Goal: Find contact information: Find contact information

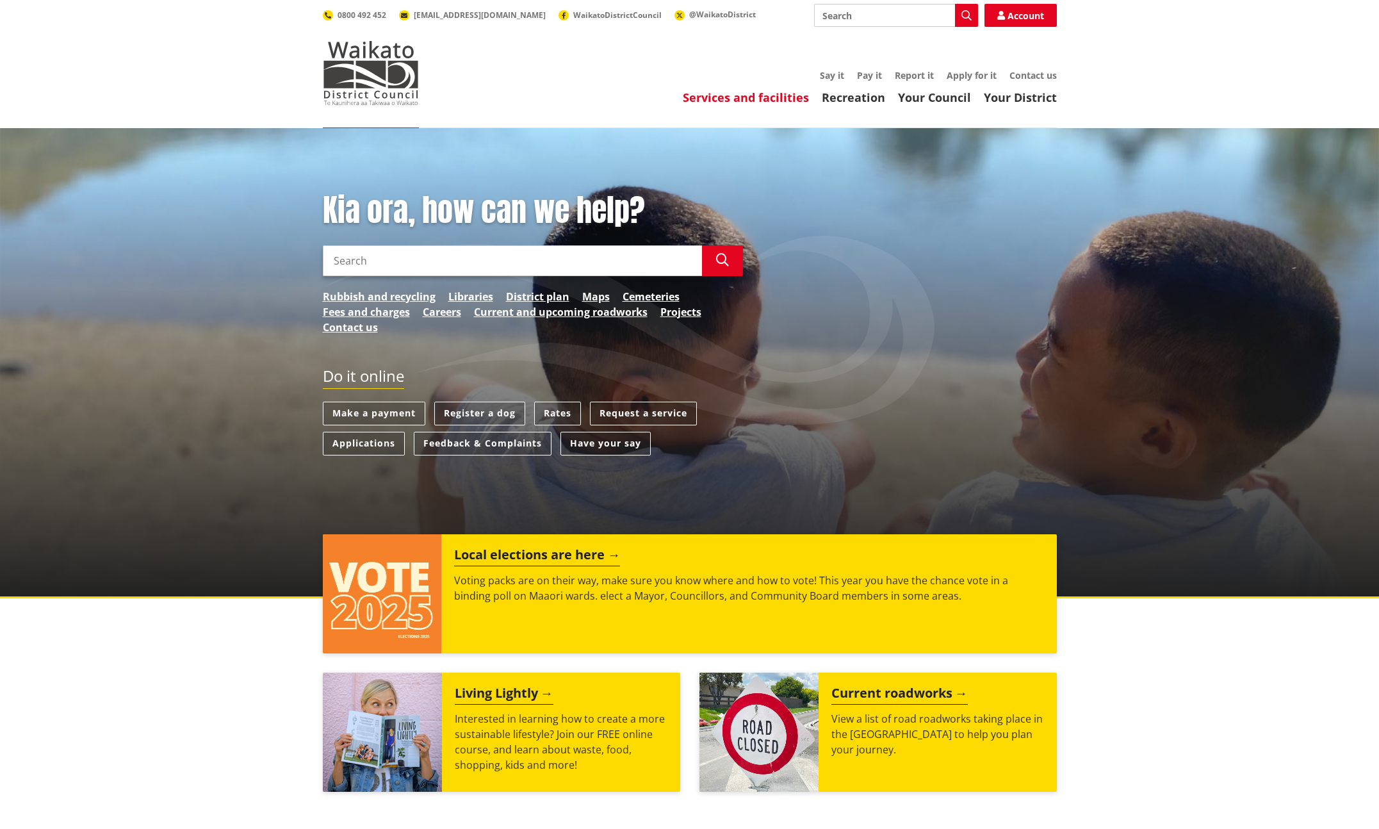
click at [740, 98] on link "Services and facilities" at bounding box center [746, 97] width 126 height 15
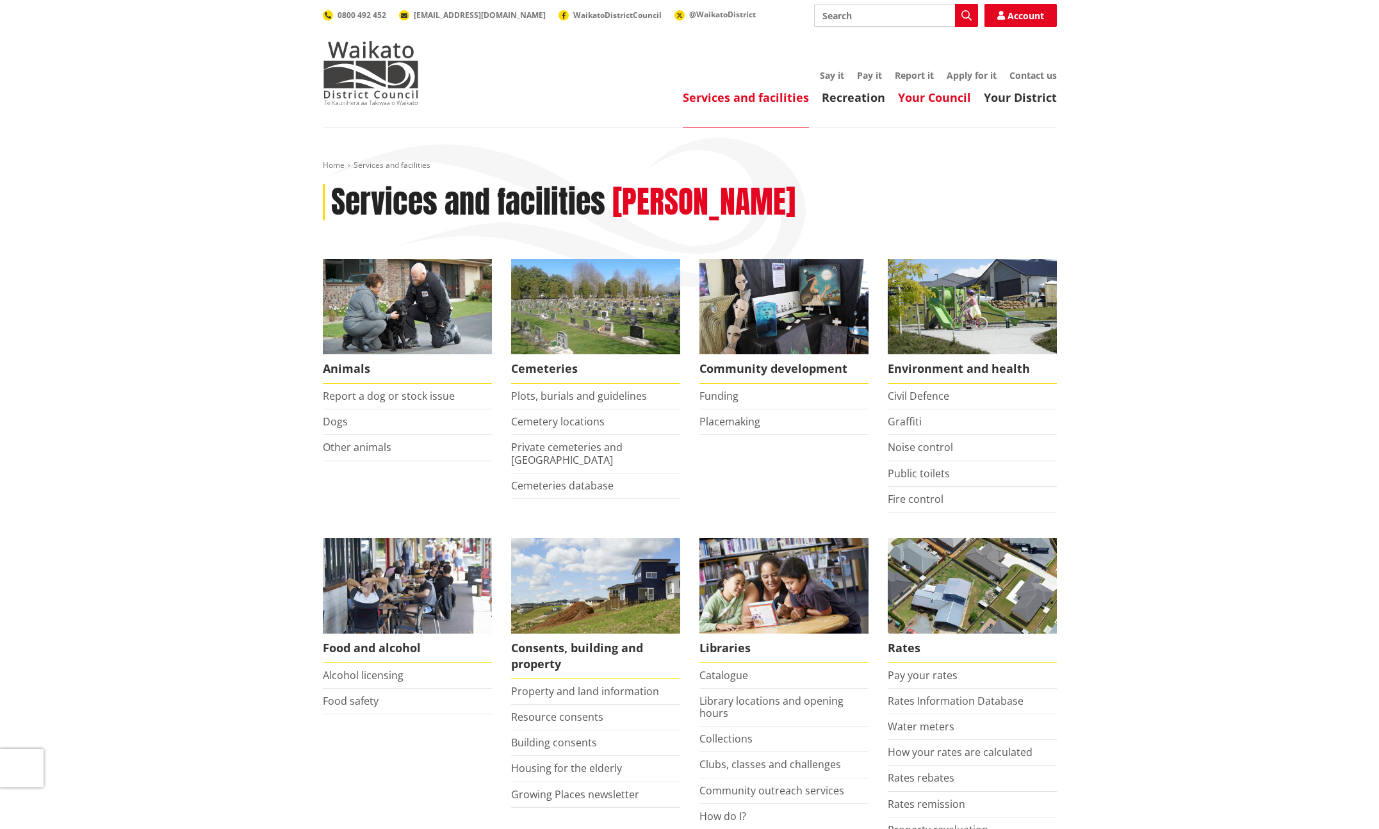
click at [937, 96] on link "Your Council" at bounding box center [934, 97] width 73 height 15
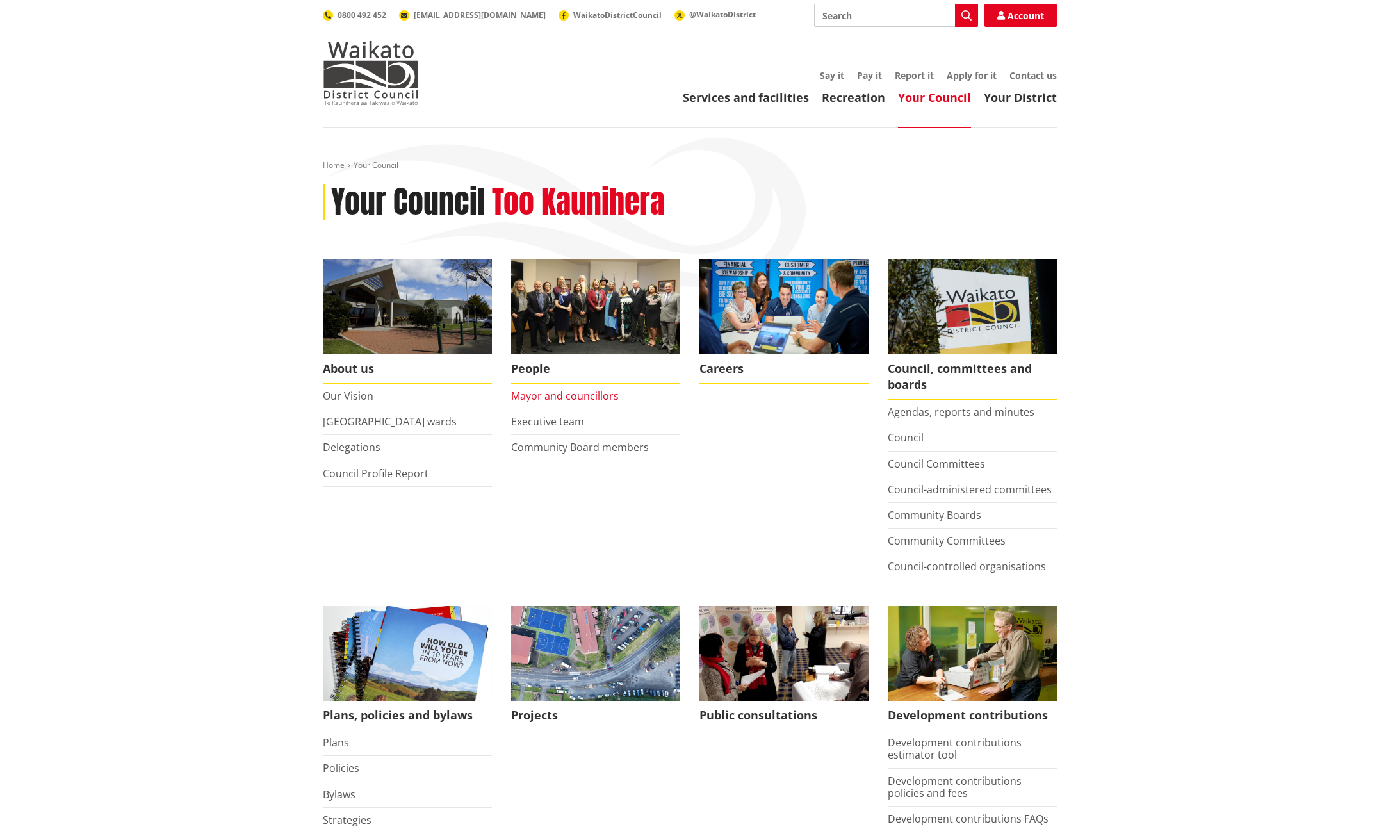
click at [563, 393] on link "Mayor and councillors" at bounding box center [565, 396] width 108 height 14
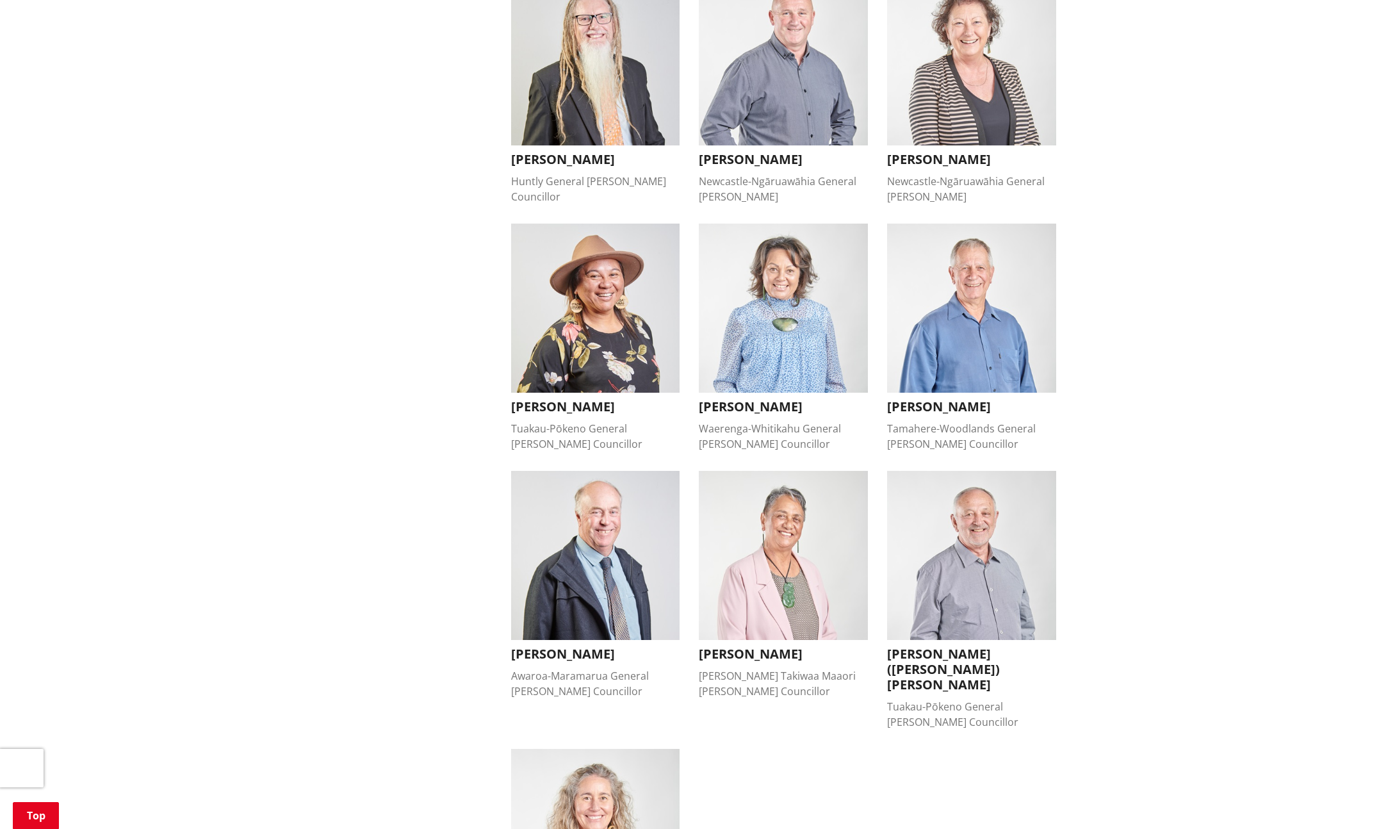
scroll to position [915, 0]
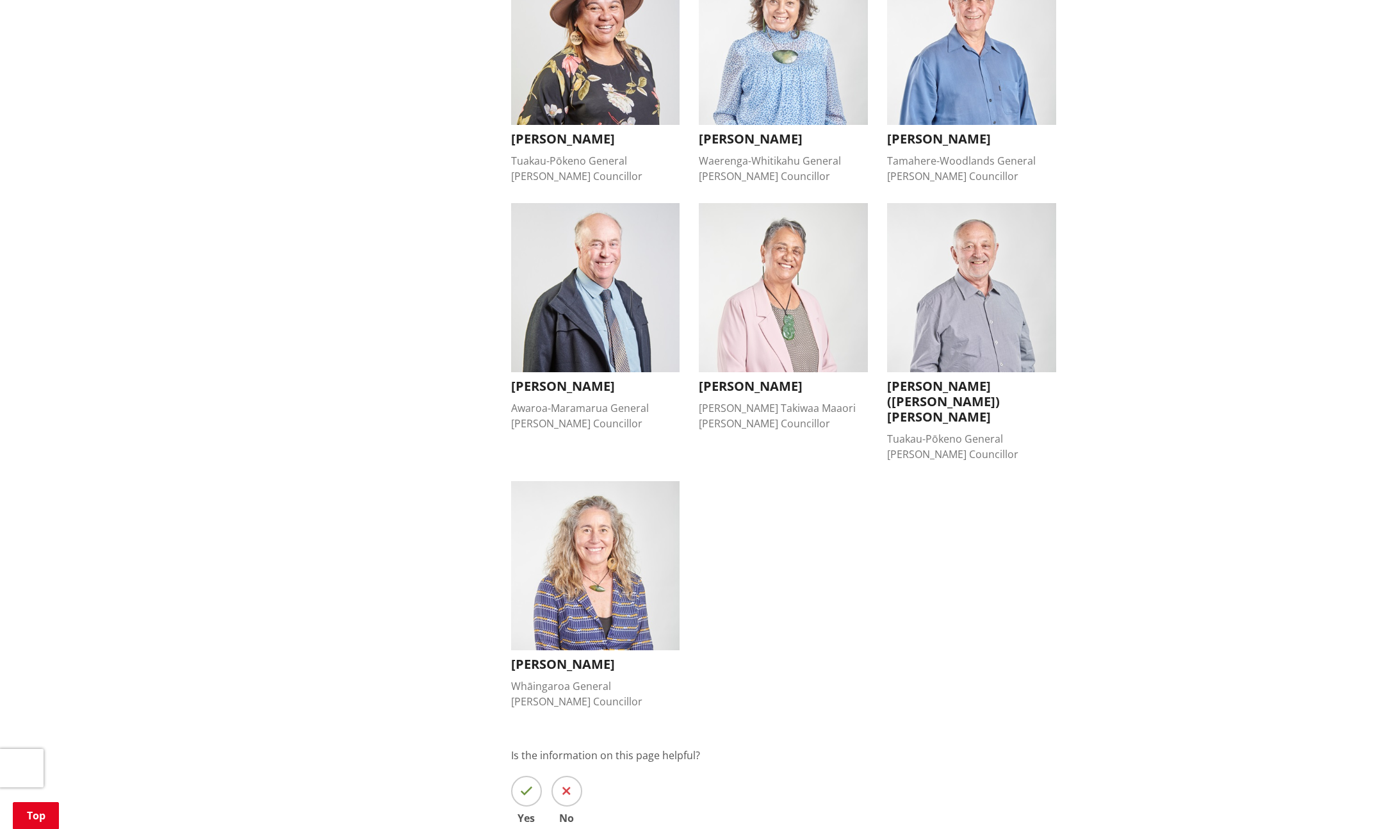
click at [550, 656] on h3 "Lisa Thomson" at bounding box center [595, 663] width 169 height 15
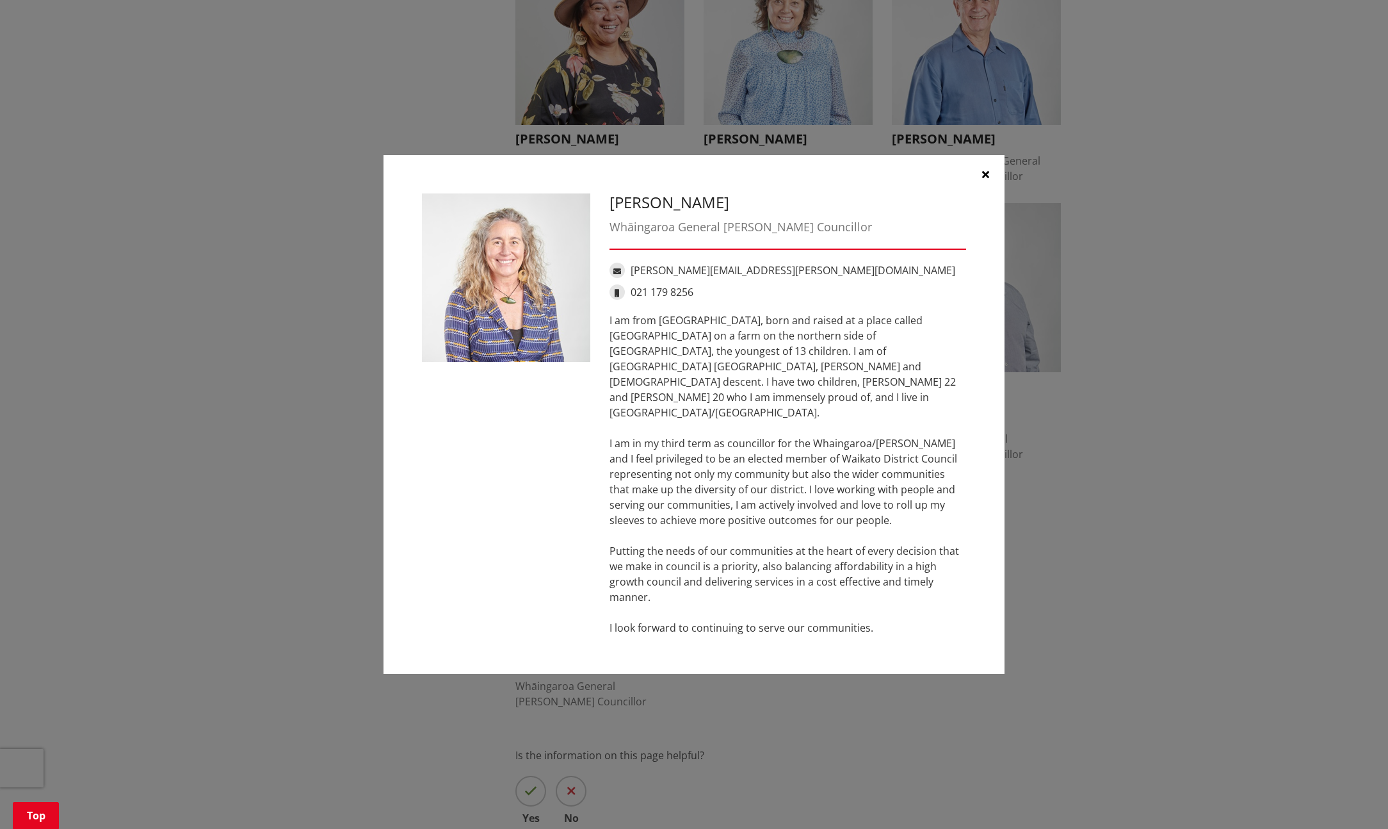
click at [984, 179] on icon "button" at bounding box center [985, 174] width 7 height 10
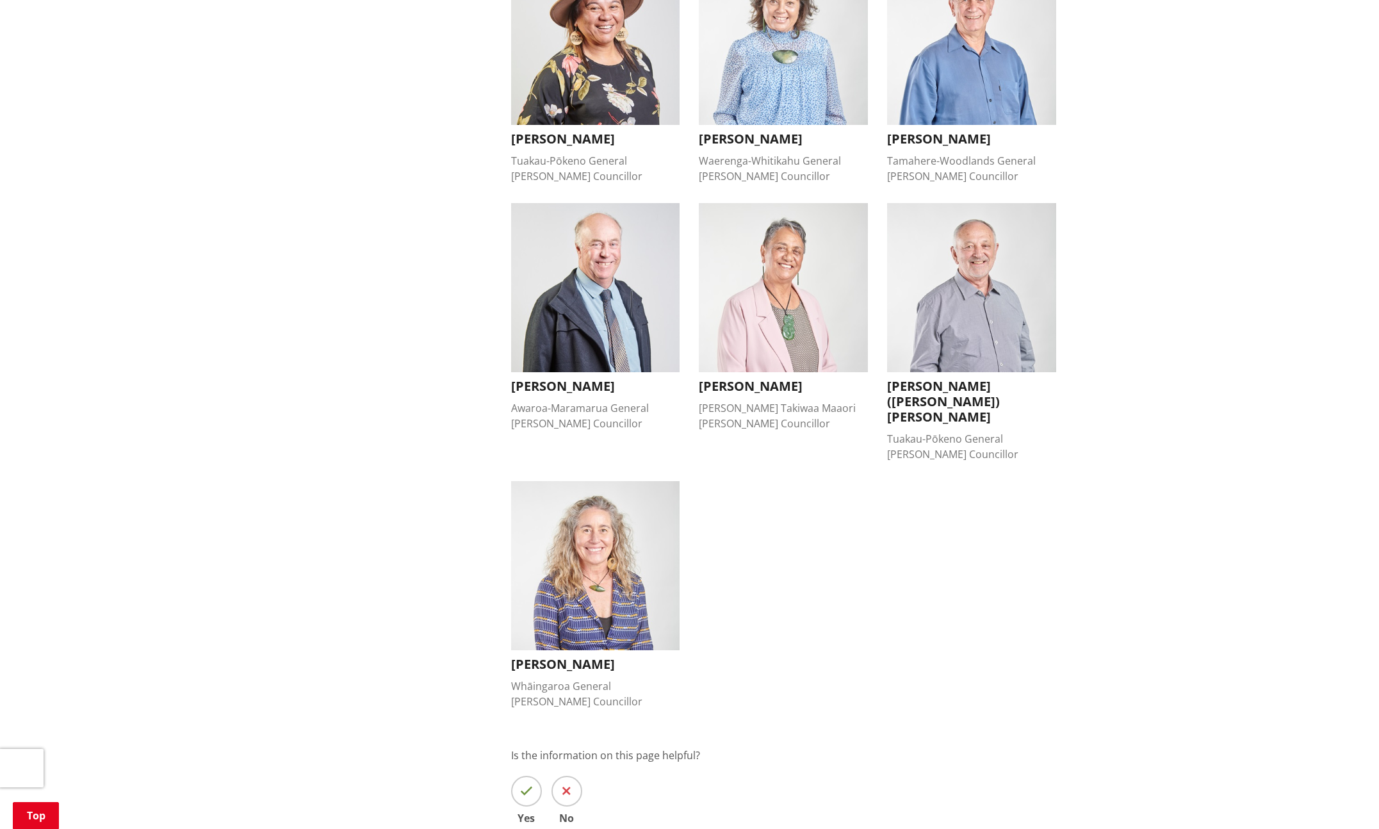
scroll to position [0, 0]
